Goal: Navigation & Orientation: Find specific page/section

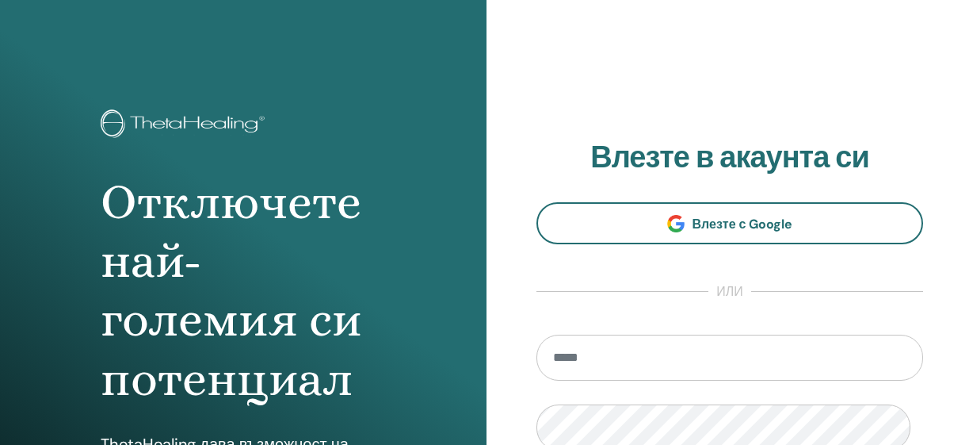
scroll to position [2, 0]
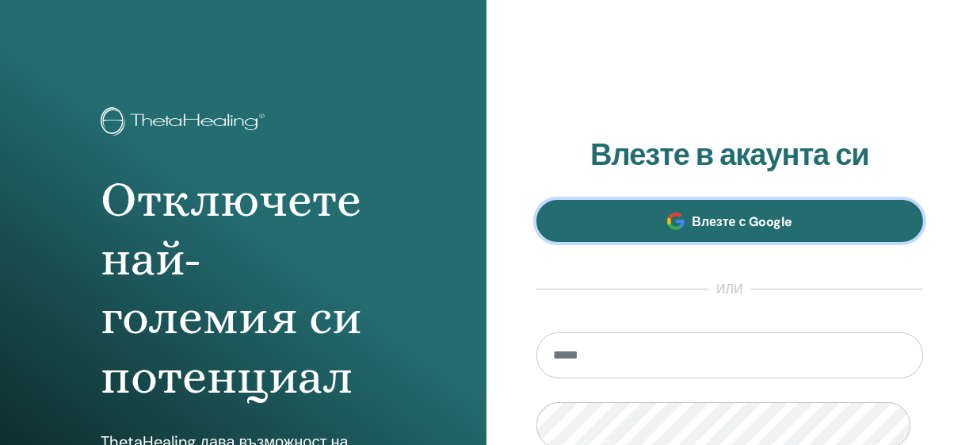
click at [770, 230] on span "Влезте с Google" at bounding box center [743, 221] width 101 height 17
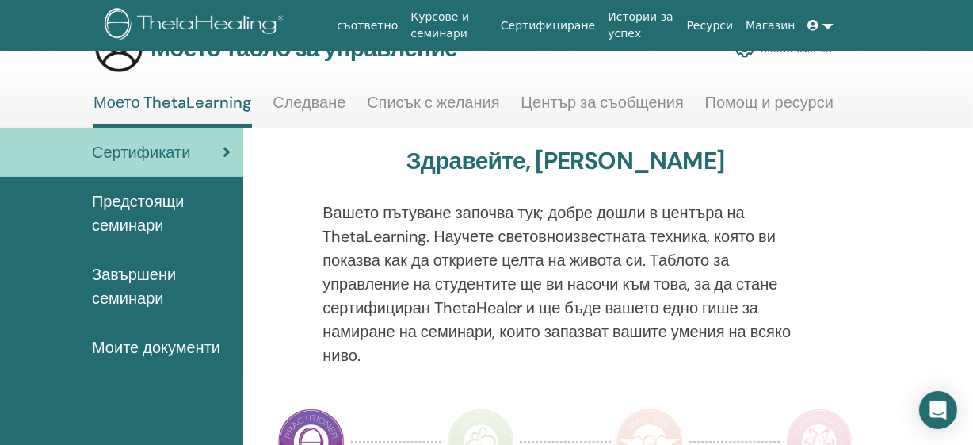
scroll to position [71, 0]
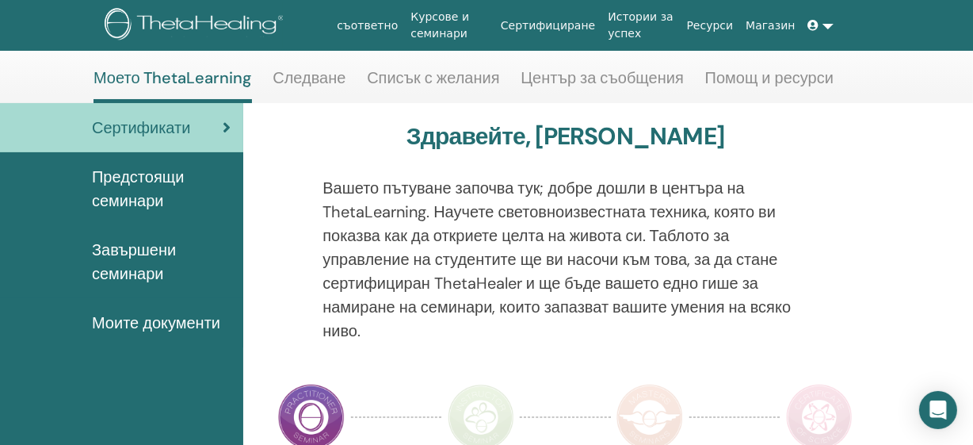
click at [194, 333] on font "Моите документи" at bounding box center [156, 322] width 128 height 21
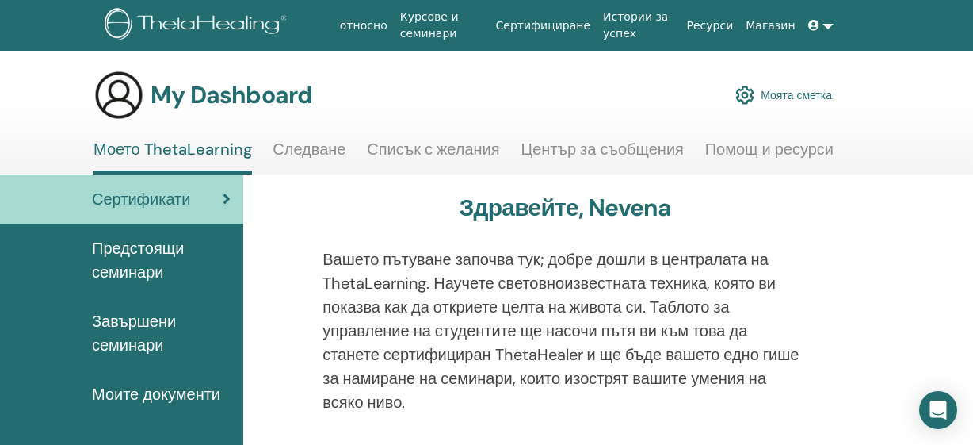
scroll to position [71, 0]
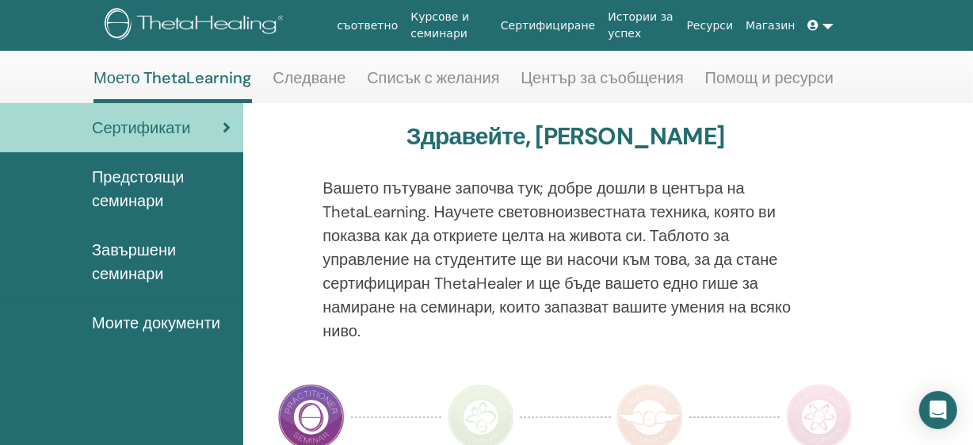
click at [148, 197] on span "Предстоящи семинари" at bounding box center [161, 189] width 139 height 48
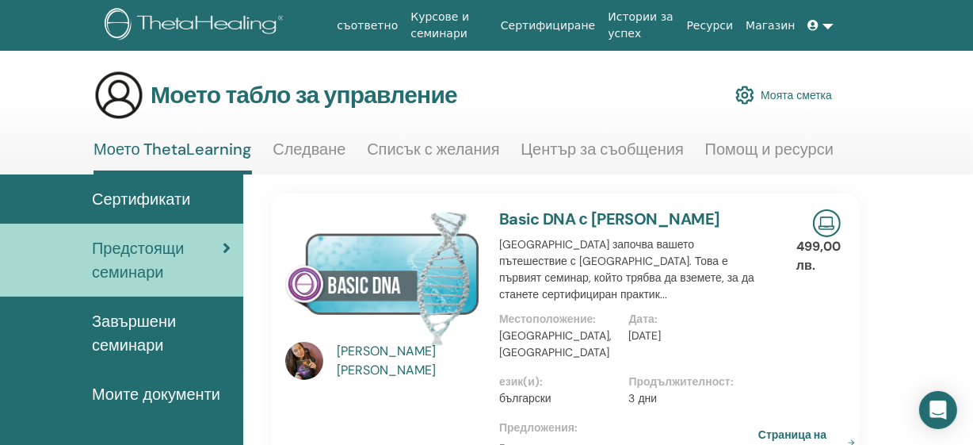
click at [388, 366] on font "Михова" at bounding box center [387, 369] width 99 height 17
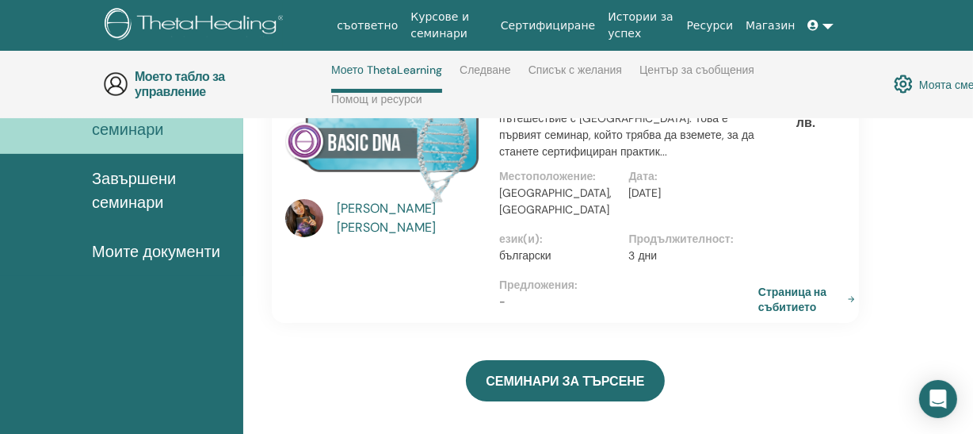
scroll to position [139, 0]
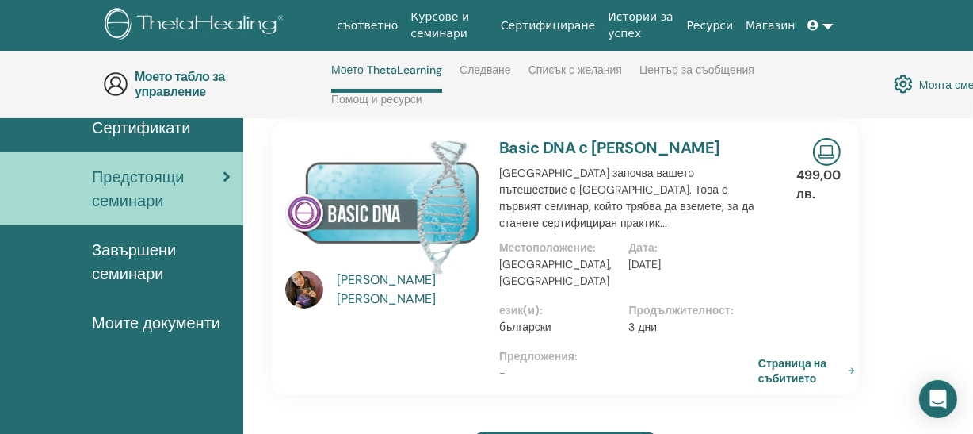
click at [395, 296] on font "Михова" at bounding box center [387, 298] width 99 height 17
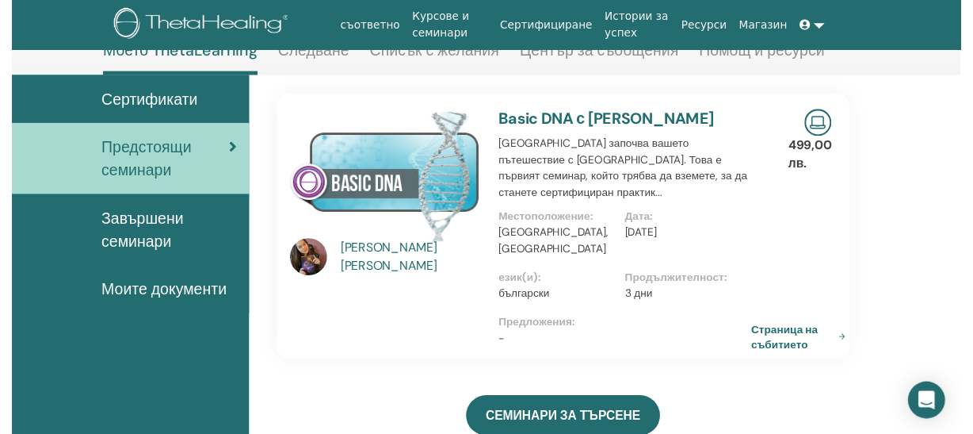
scroll to position [211, 0]
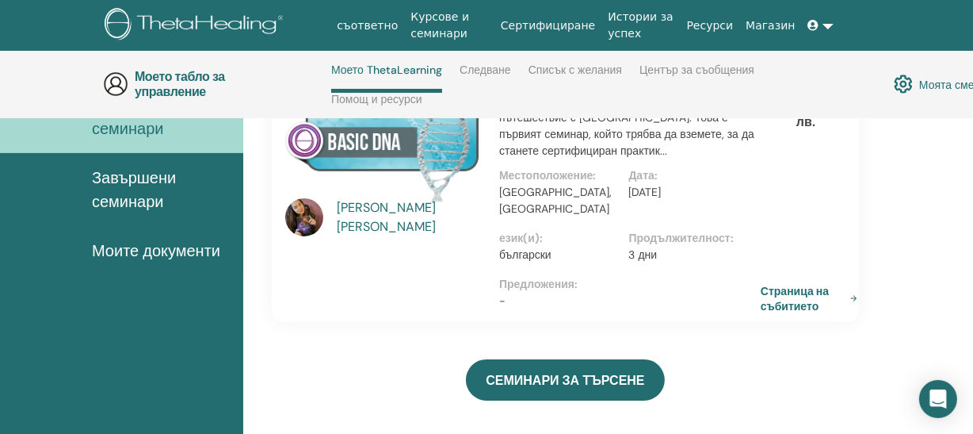
click at [838, 283] on font "Страница на събитието" at bounding box center [802, 298] width 83 height 31
